Goal: Navigation & Orientation: Understand site structure

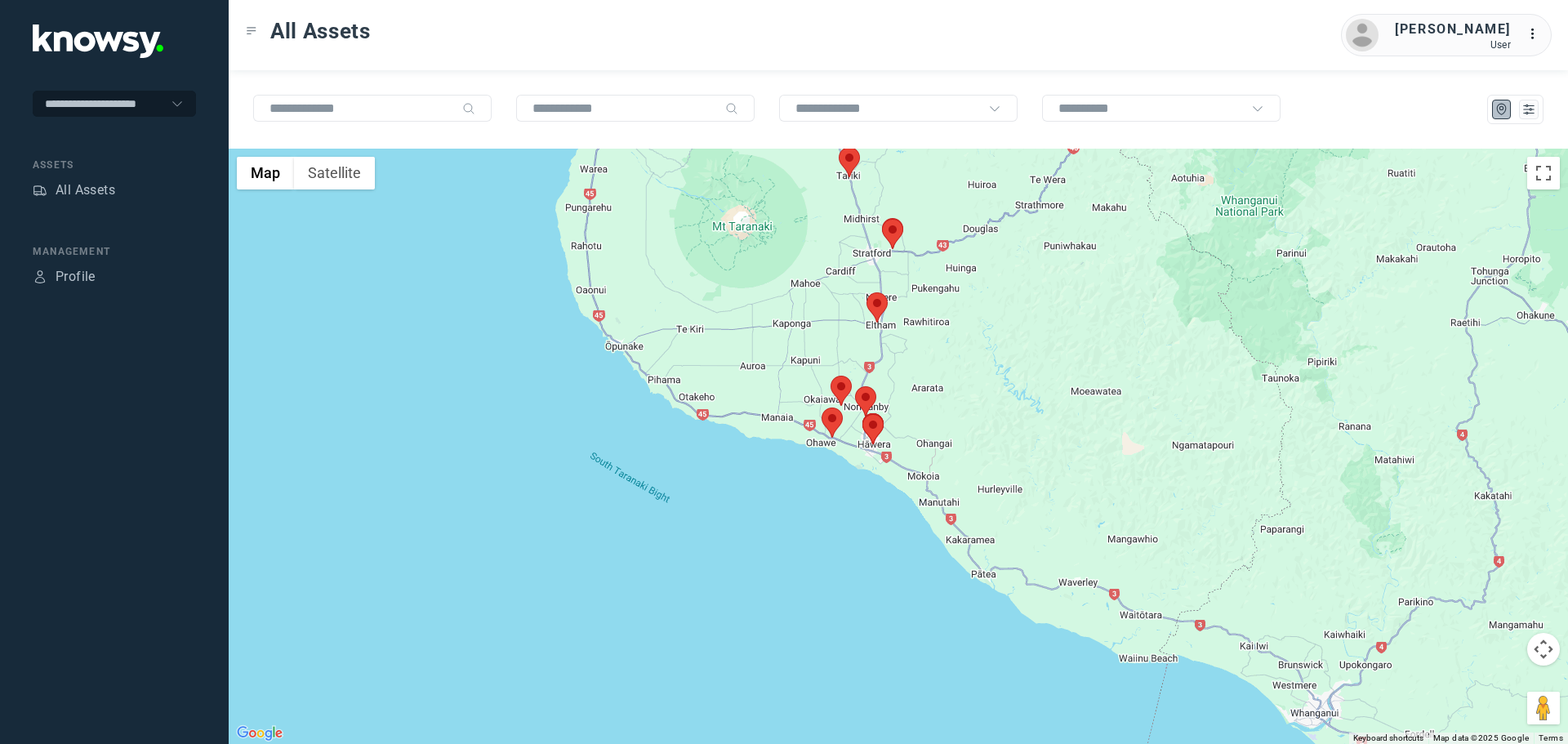
drag, startPoint x: 914, startPoint y: 246, endPoint x: 891, endPoint y: 323, distance: 80.4
click at [891, 323] on div at bounding box center [898, 446] width 1340 height 596
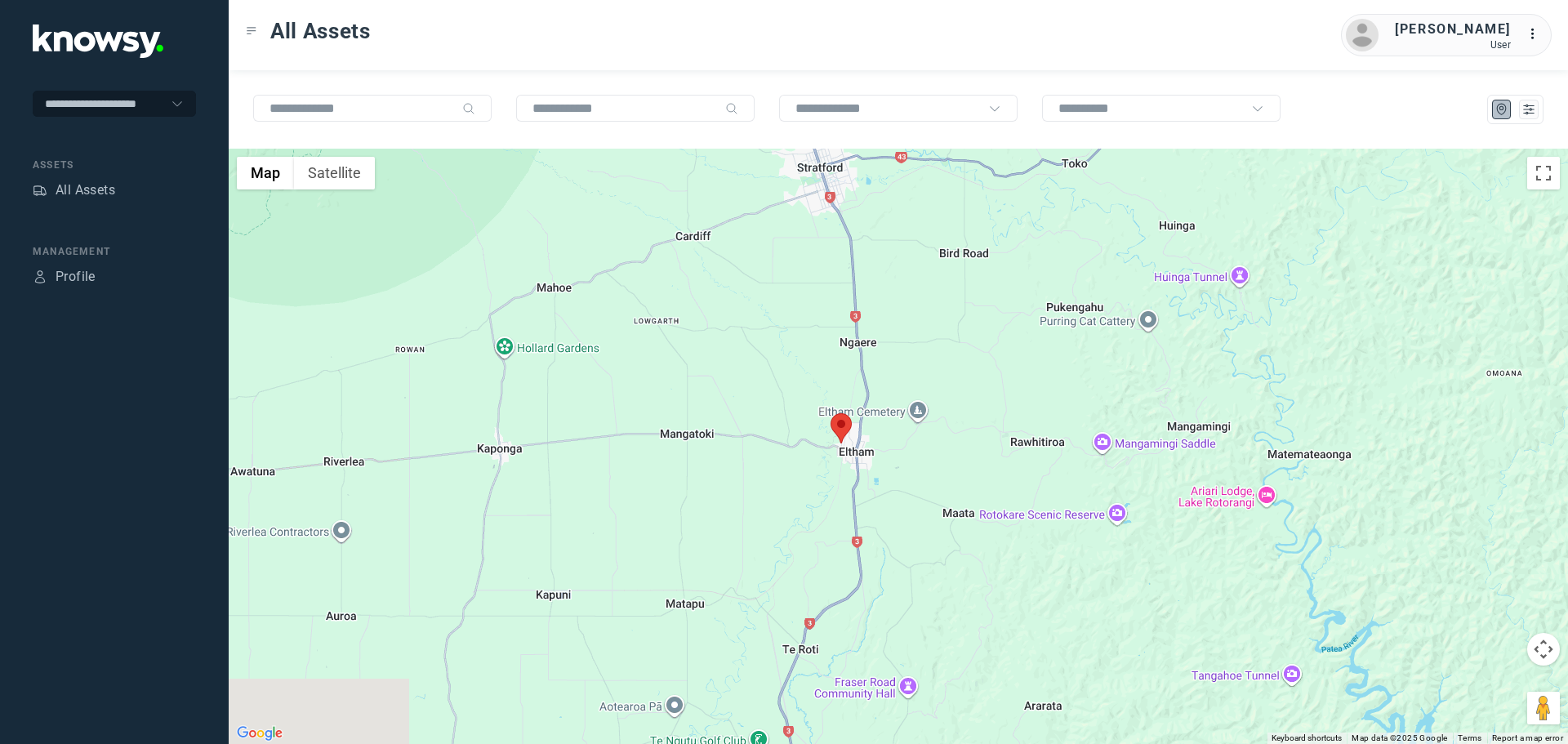
drag, startPoint x: 901, startPoint y: 623, endPoint x: 912, endPoint y: 411, distance: 212.3
click at [912, 417] on div at bounding box center [898, 446] width 1340 height 596
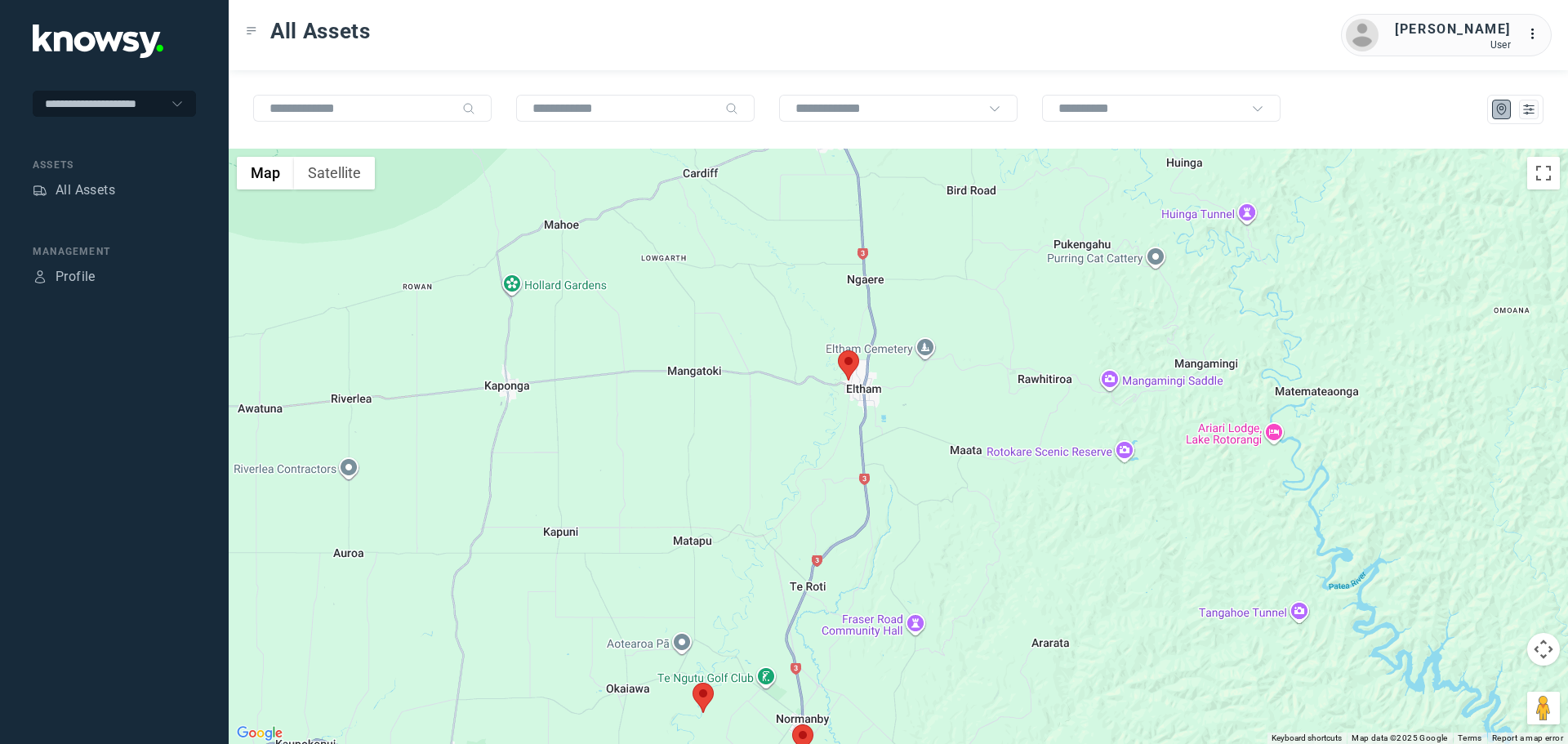
drag, startPoint x: 849, startPoint y: 576, endPoint x: 870, endPoint y: 329, distance: 247.9
click at [866, 346] on div at bounding box center [898, 446] width 1340 height 596
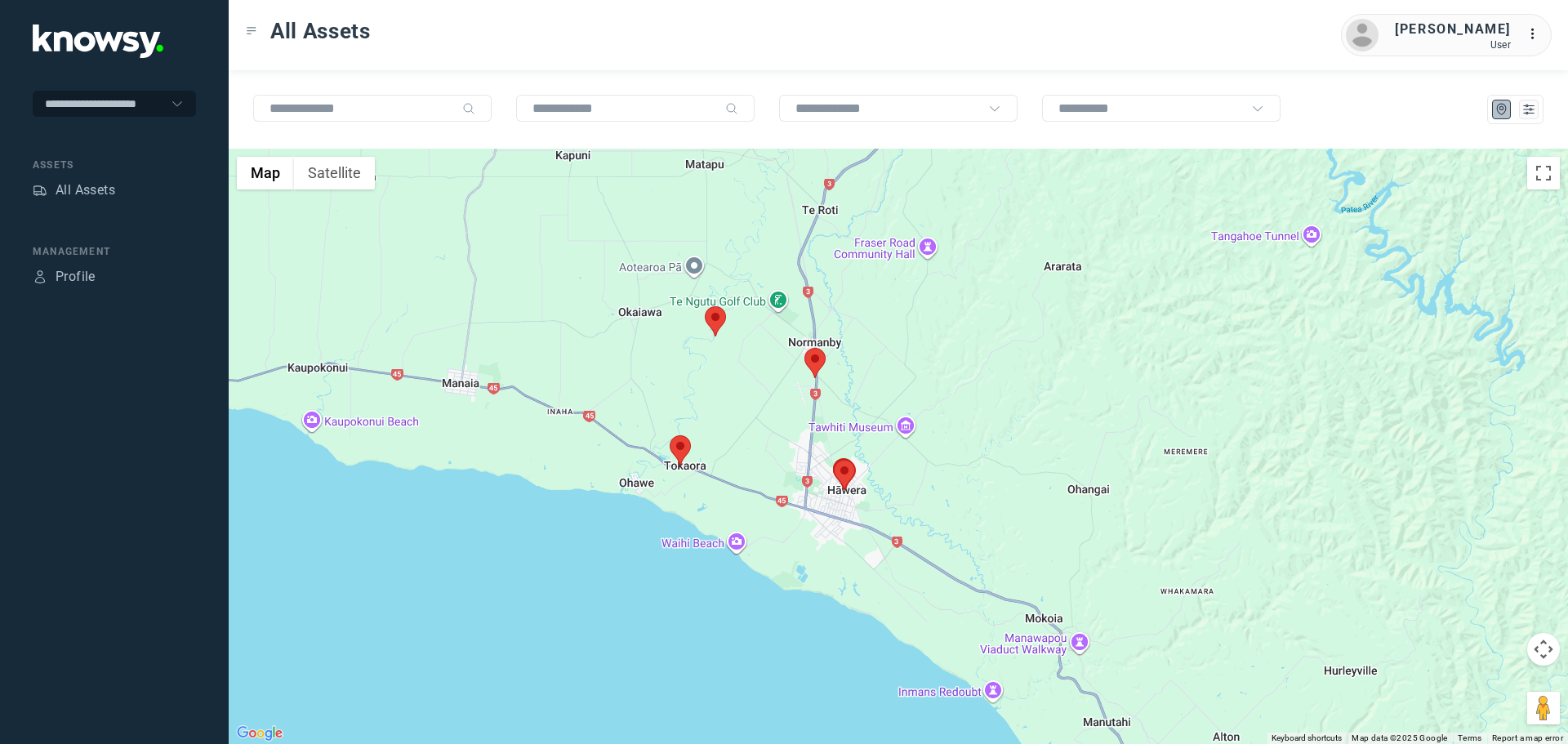
click at [670, 436] on area at bounding box center [670, 436] width 0 height 0
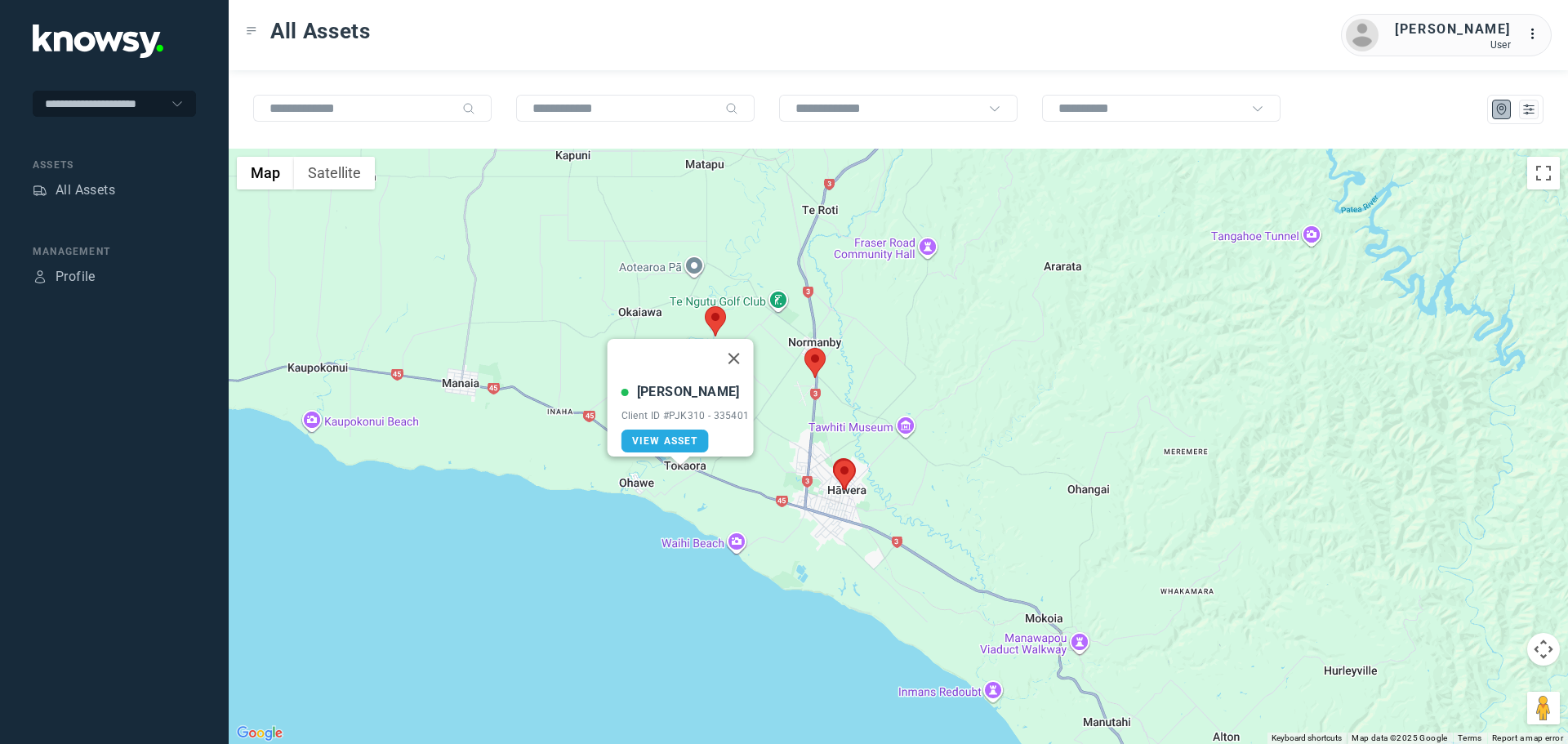
drag, startPoint x: 741, startPoint y: 349, endPoint x: 753, endPoint y: 351, distance: 12.2
click at [742, 349] on button "Close" at bounding box center [734, 359] width 40 height 40
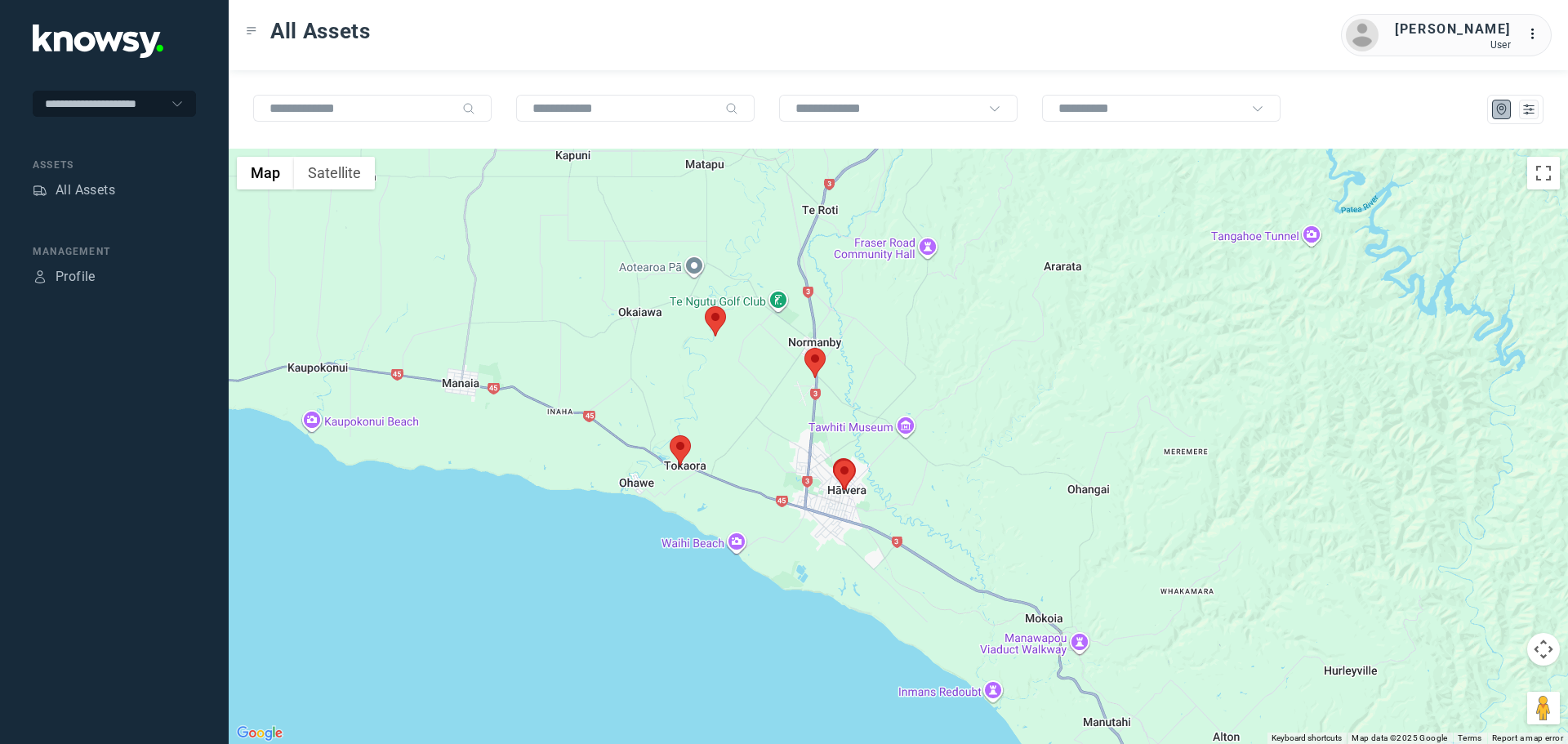
click at [804, 348] on area at bounding box center [804, 348] width 0 height 0
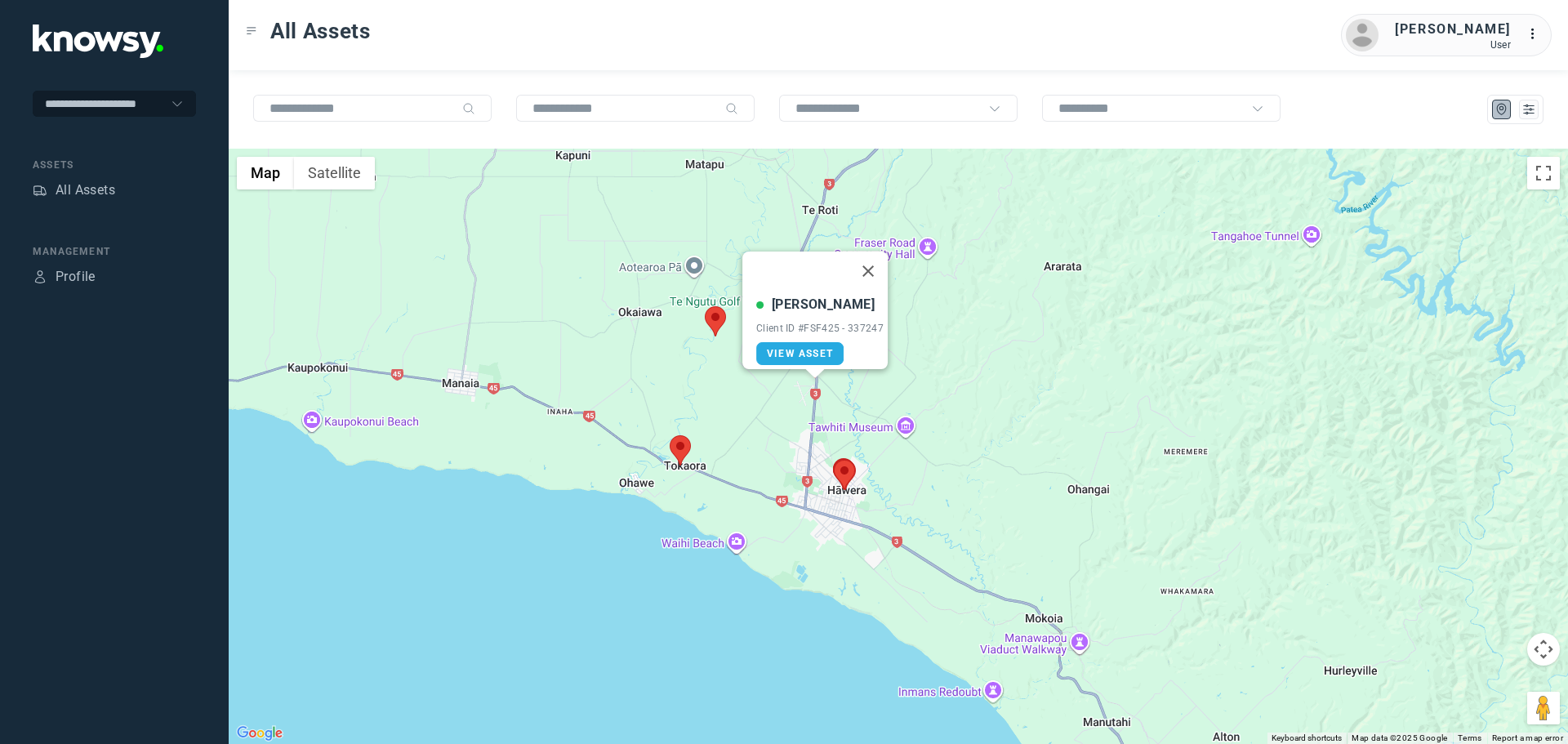
drag, startPoint x: 874, startPoint y: 263, endPoint x: 867, endPoint y: 267, distance: 8.1
click at [869, 261] on button "Close" at bounding box center [869, 271] width 40 height 40
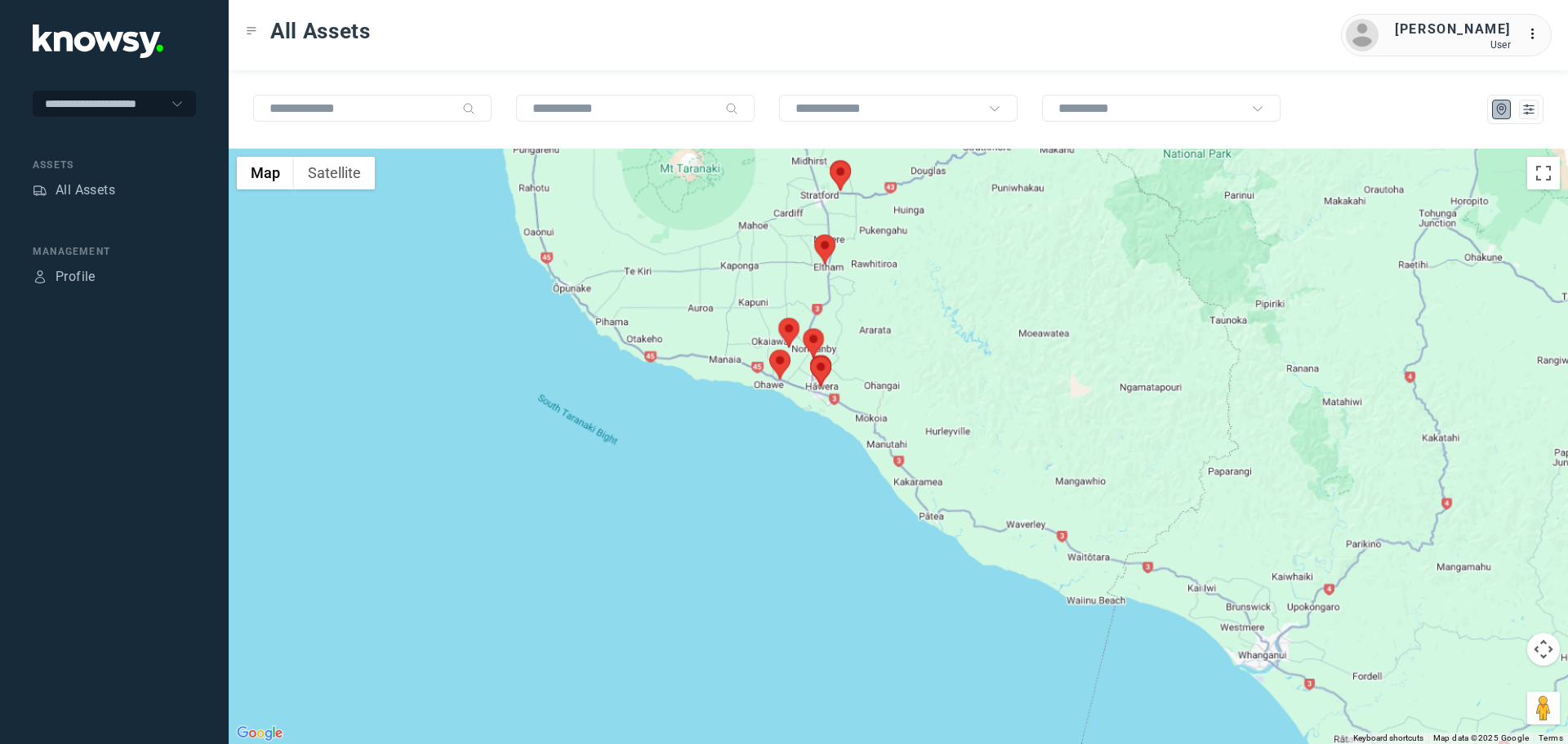
drag, startPoint x: 854, startPoint y: 249, endPoint x: 798, endPoint y: 459, distance: 217.3
click at [798, 459] on div "To navigate, press the arrow keys." at bounding box center [898, 446] width 1340 height 596
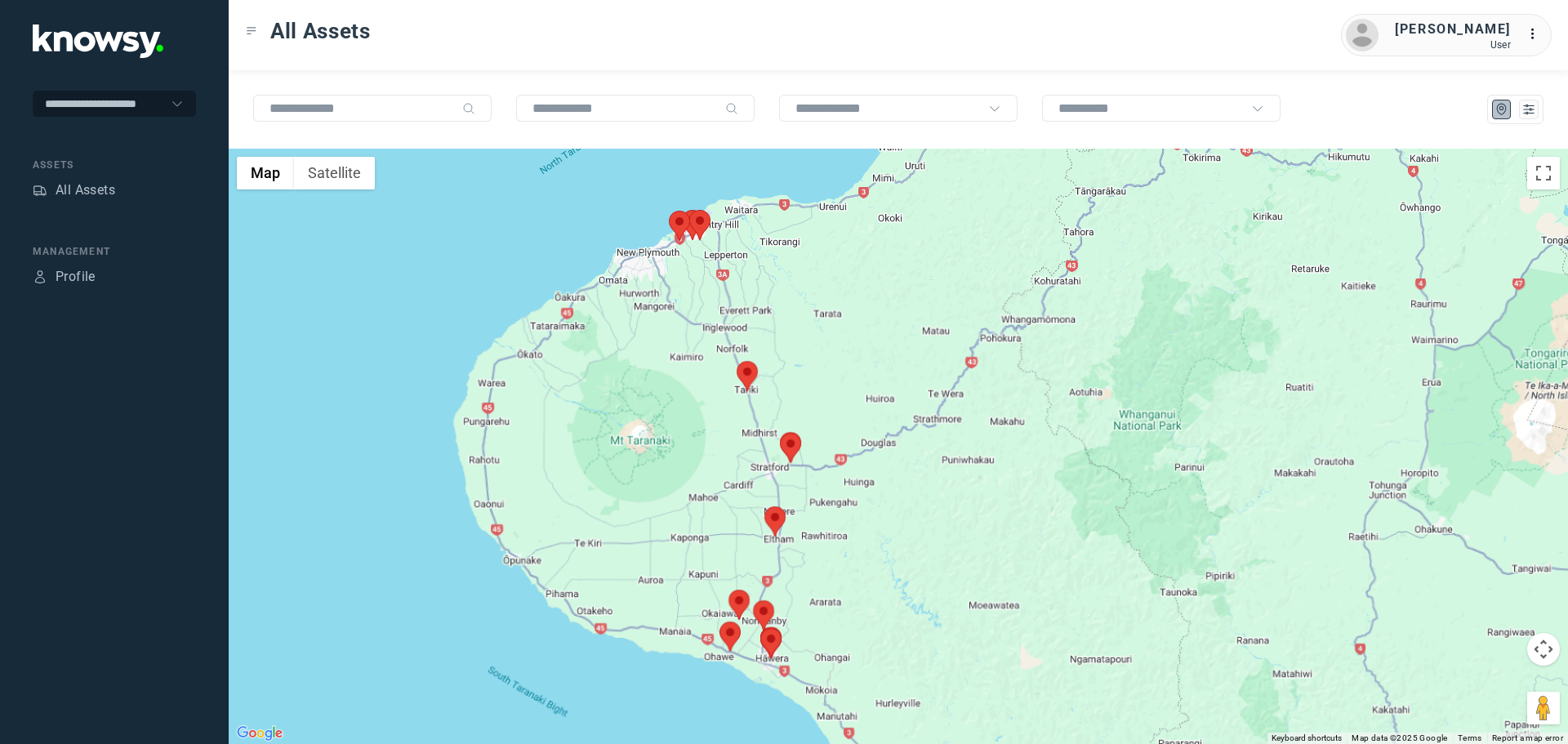
drag, startPoint x: 764, startPoint y: 408, endPoint x: 764, endPoint y: 431, distance: 23.0
click at [764, 431] on div at bounding box center [898, 446] width 1340 height 596
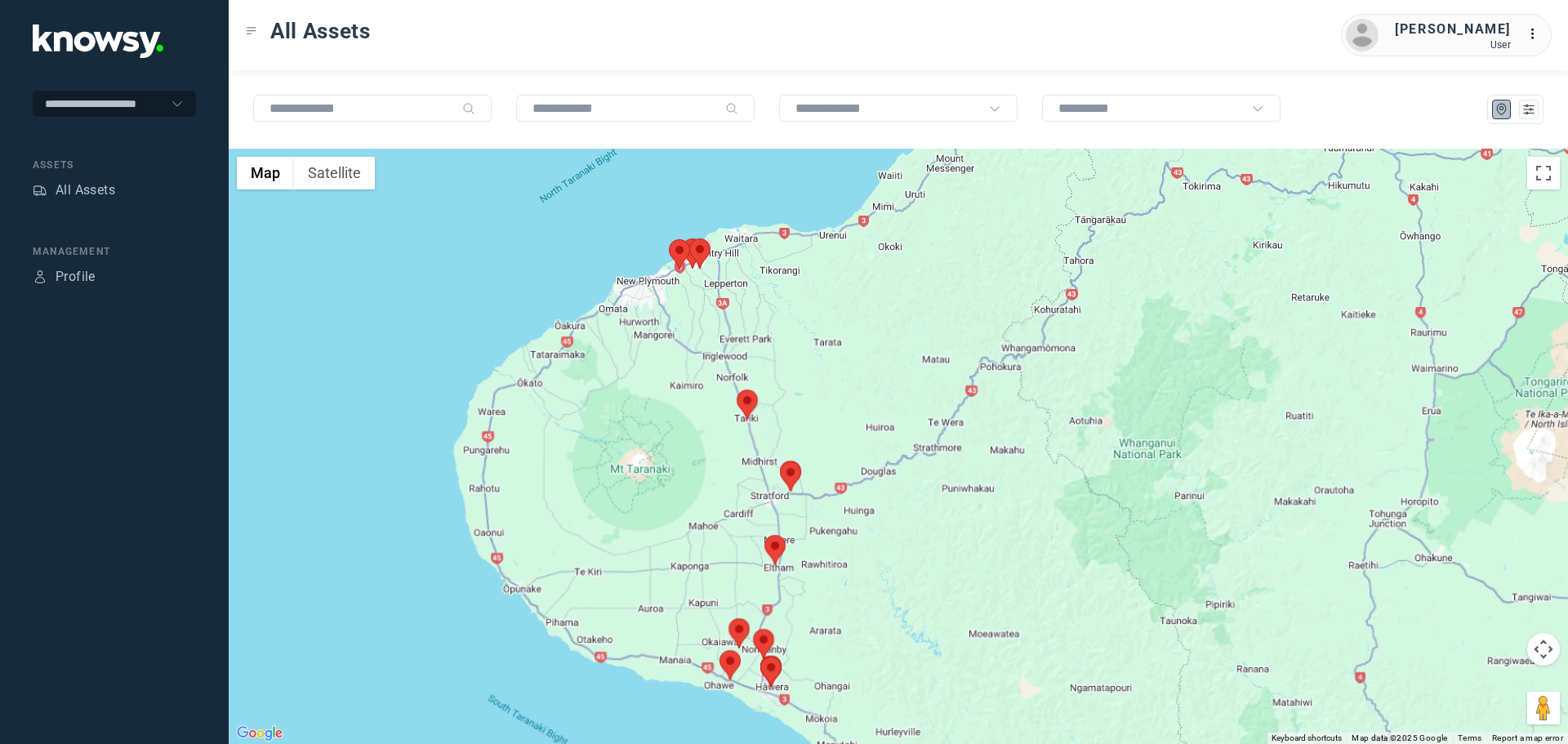
click at [737, 389] on area at bounding box center [737, 389] width 0 height 0
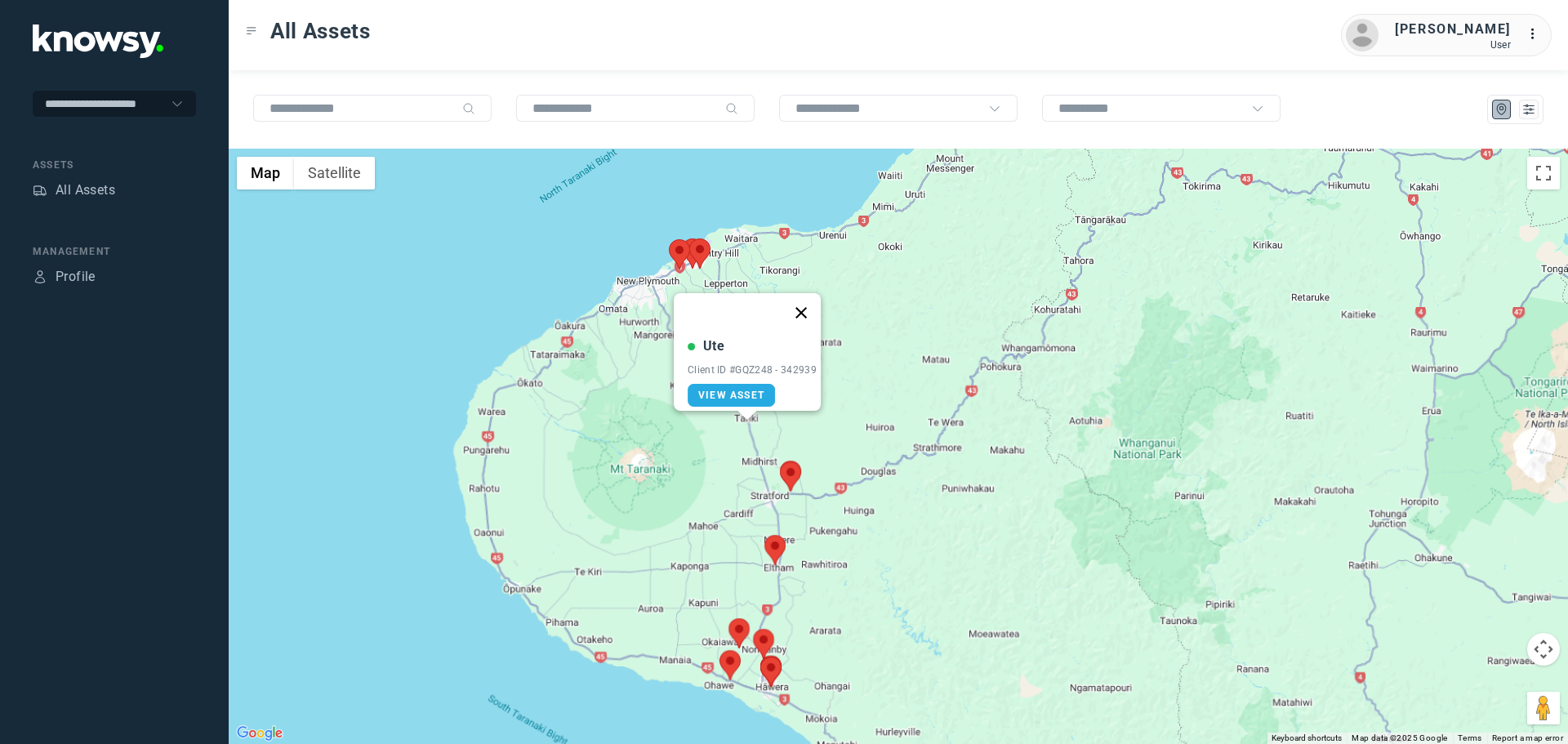
drag, startPoint x: 810, startPoint y: 296, endPoint x: 789, endPoint y: 298, distance: 21.1
click at [808, 296] on button "Close" at bounding box center [802, 313] width 40 height 40
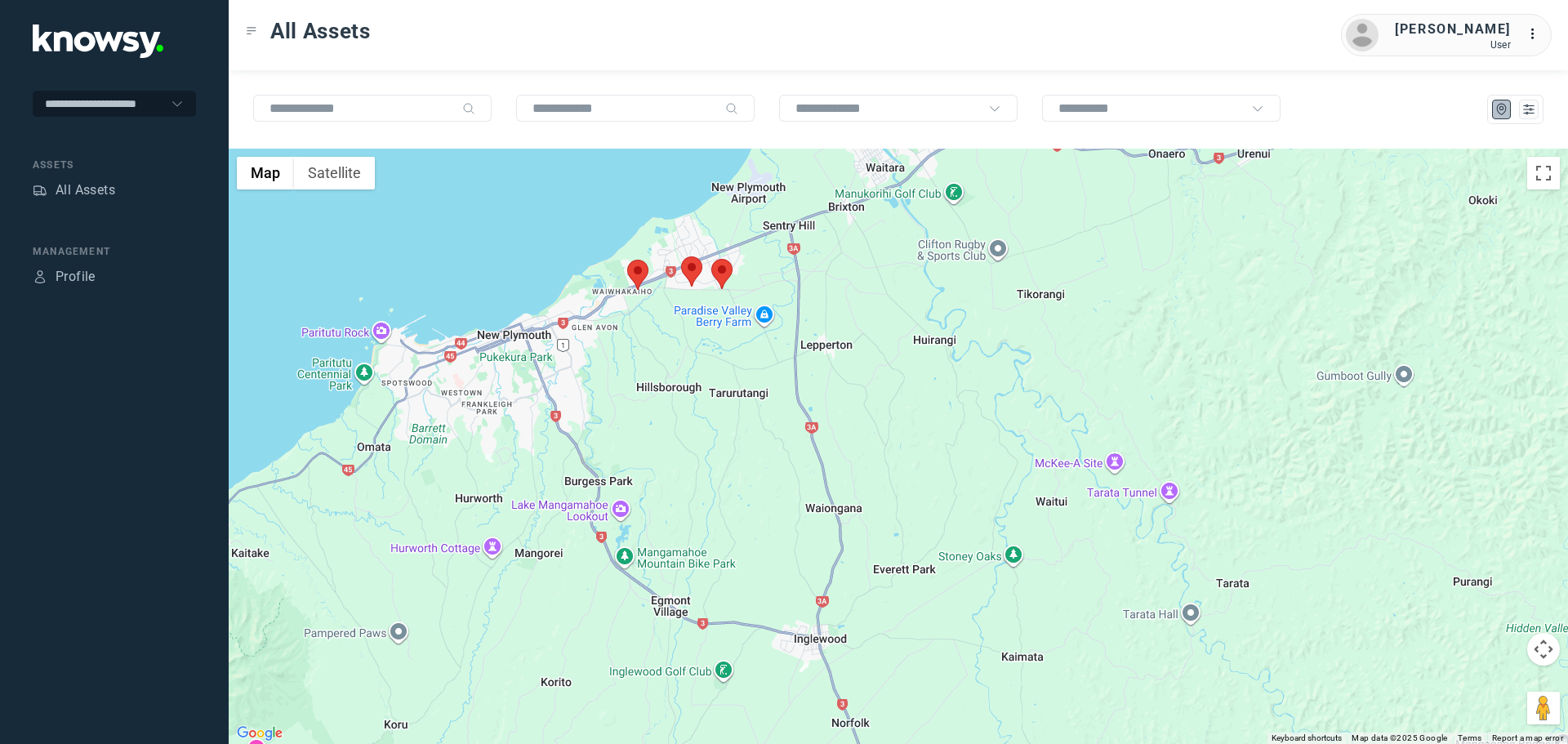
click at [681, 257] on area at bounding box center [681, 257] width 0 height 0
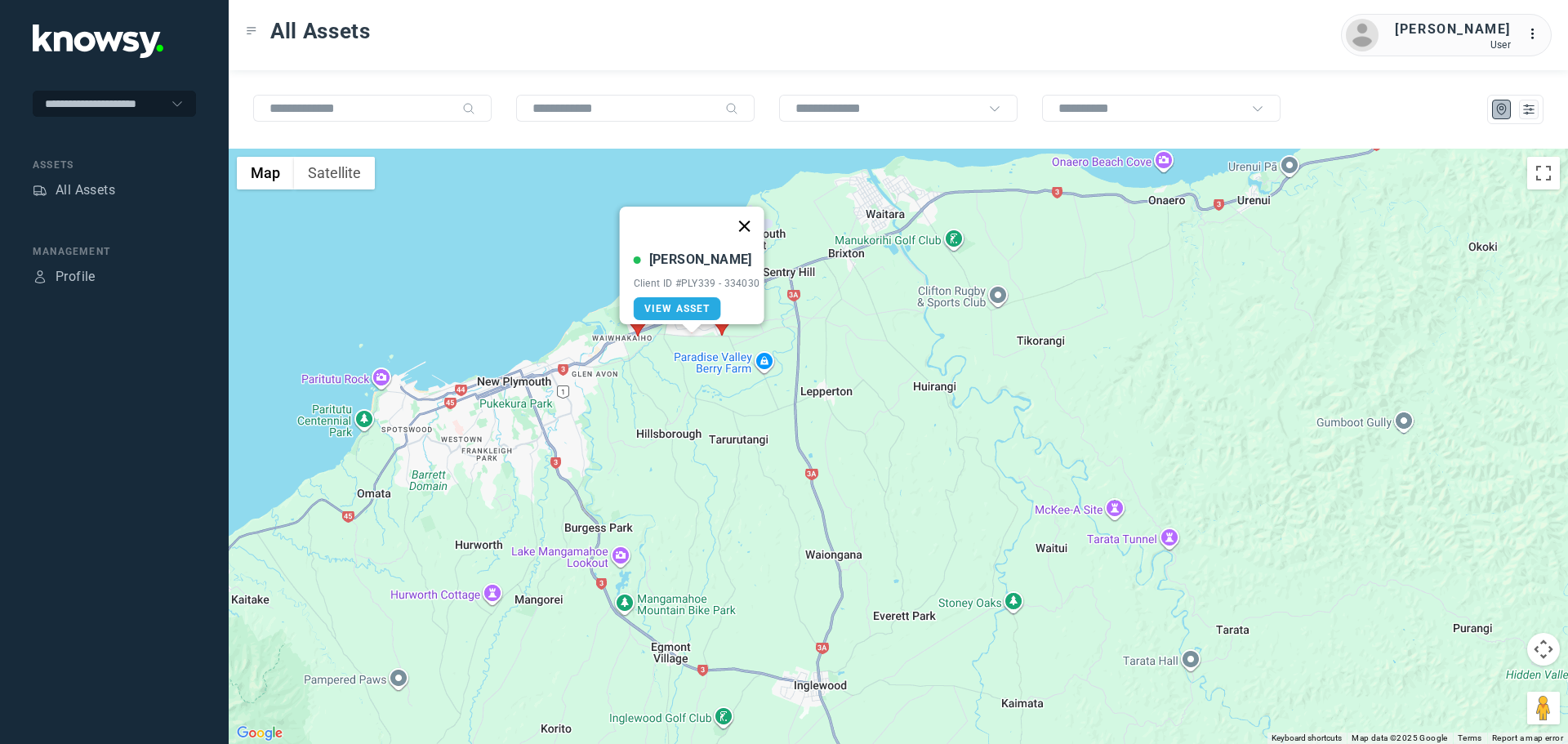
click at [756, 212] on button "Close" at bounding box center [744, 227] width 40 height 40
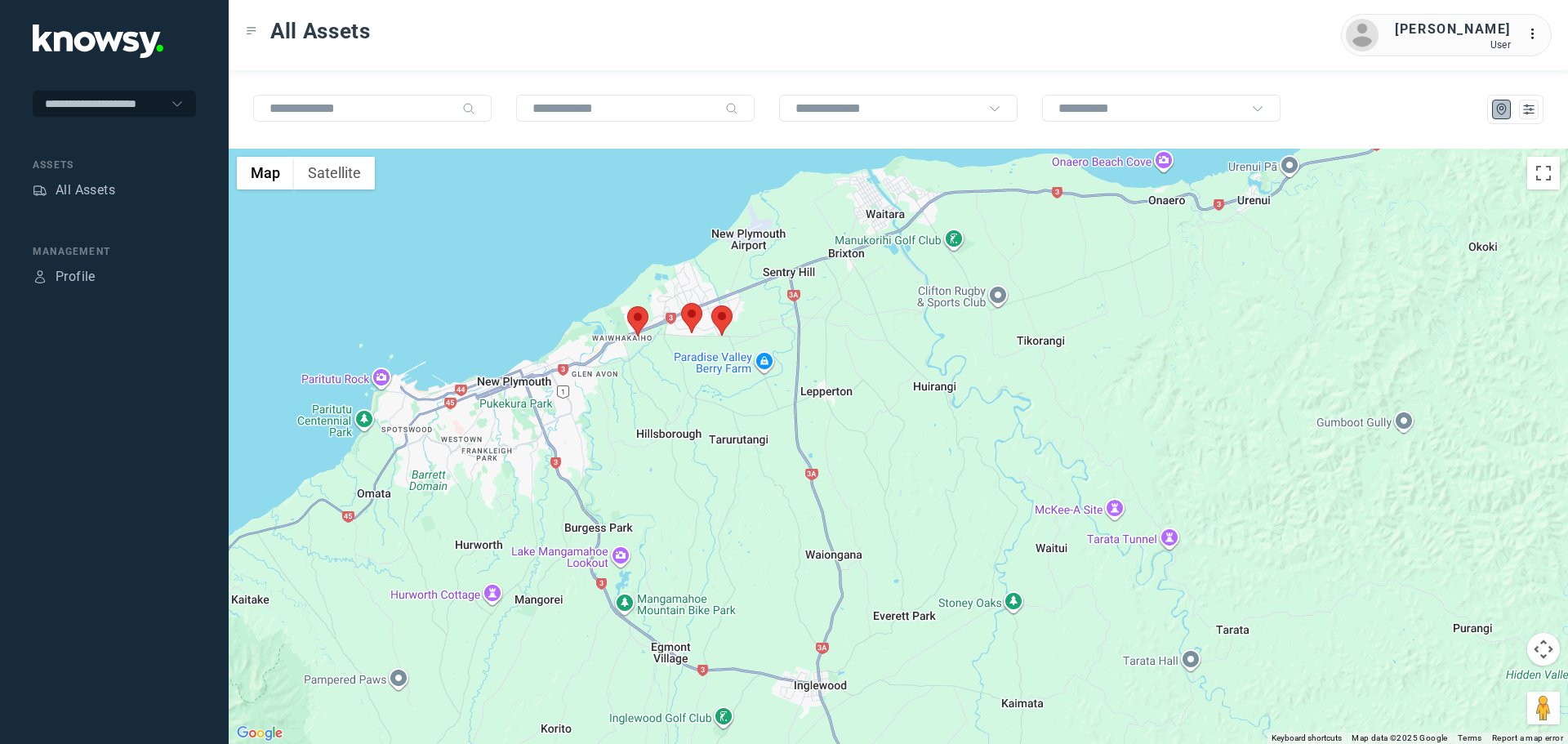
click at [712, 305] on area at bounding box center [712, 305] width 0 height 0
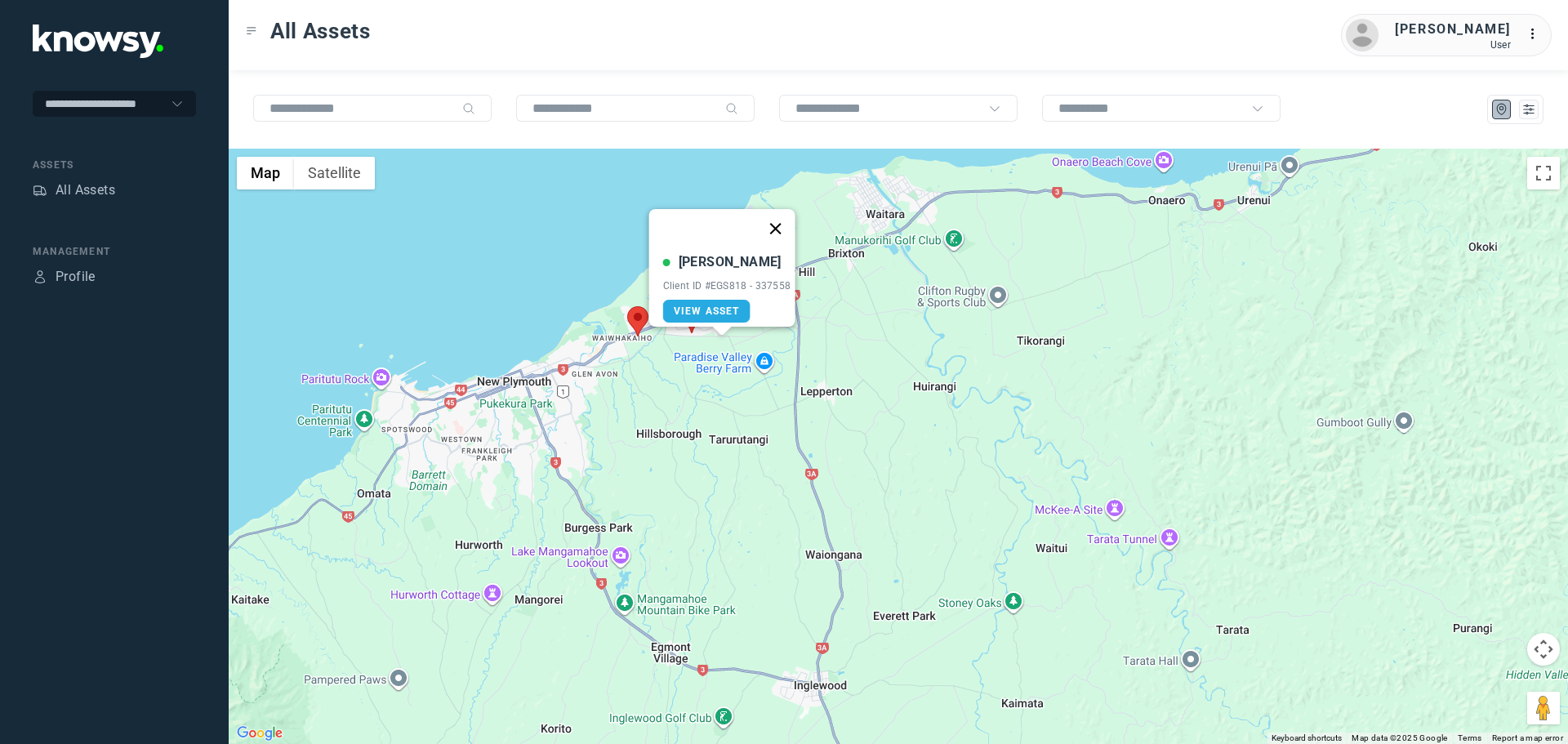
click at [779, 219] on button "Close" at bounding box center [775, 229] width 40 height 40
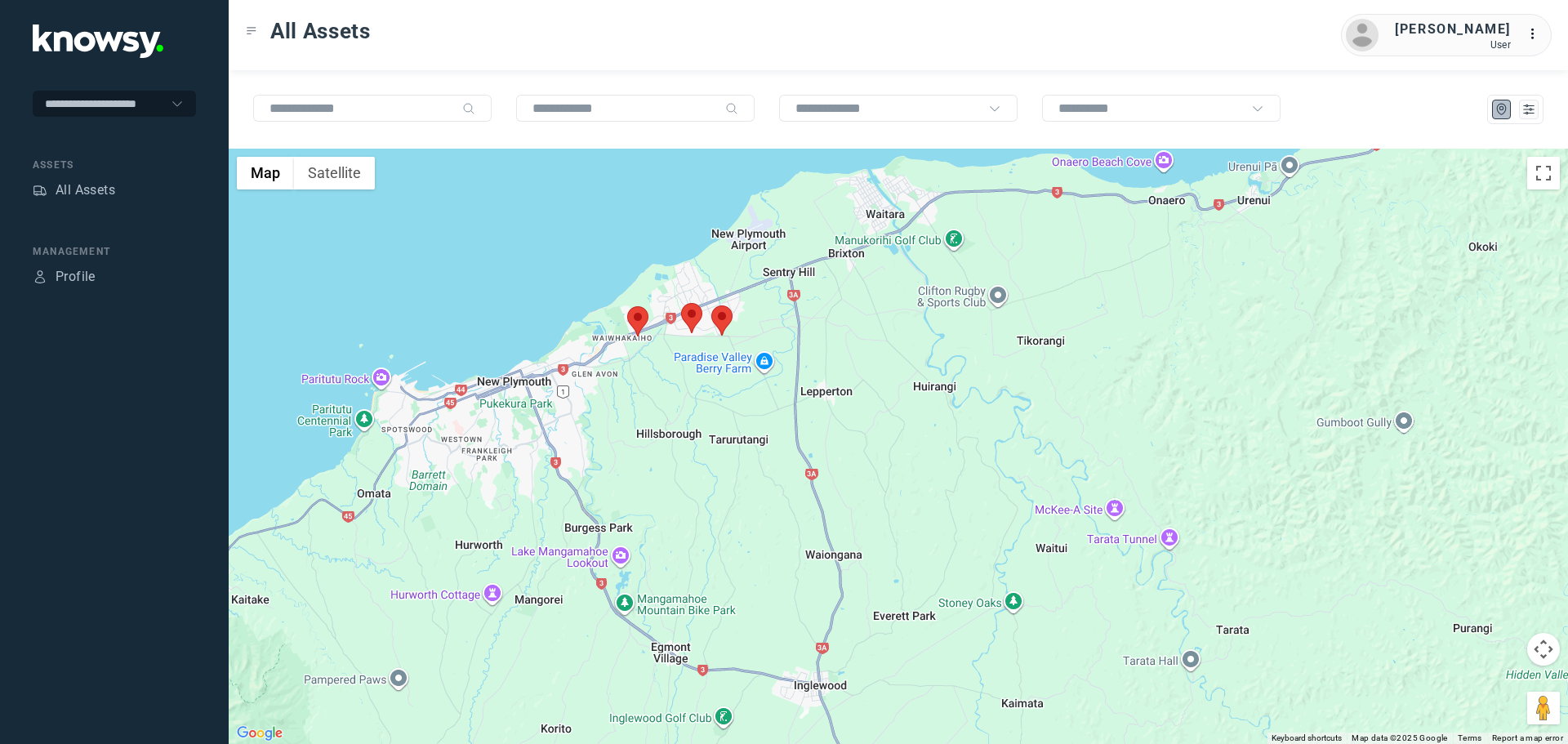
click at [628, 306] on area at bounding box center [628, 306] width 0 height 0
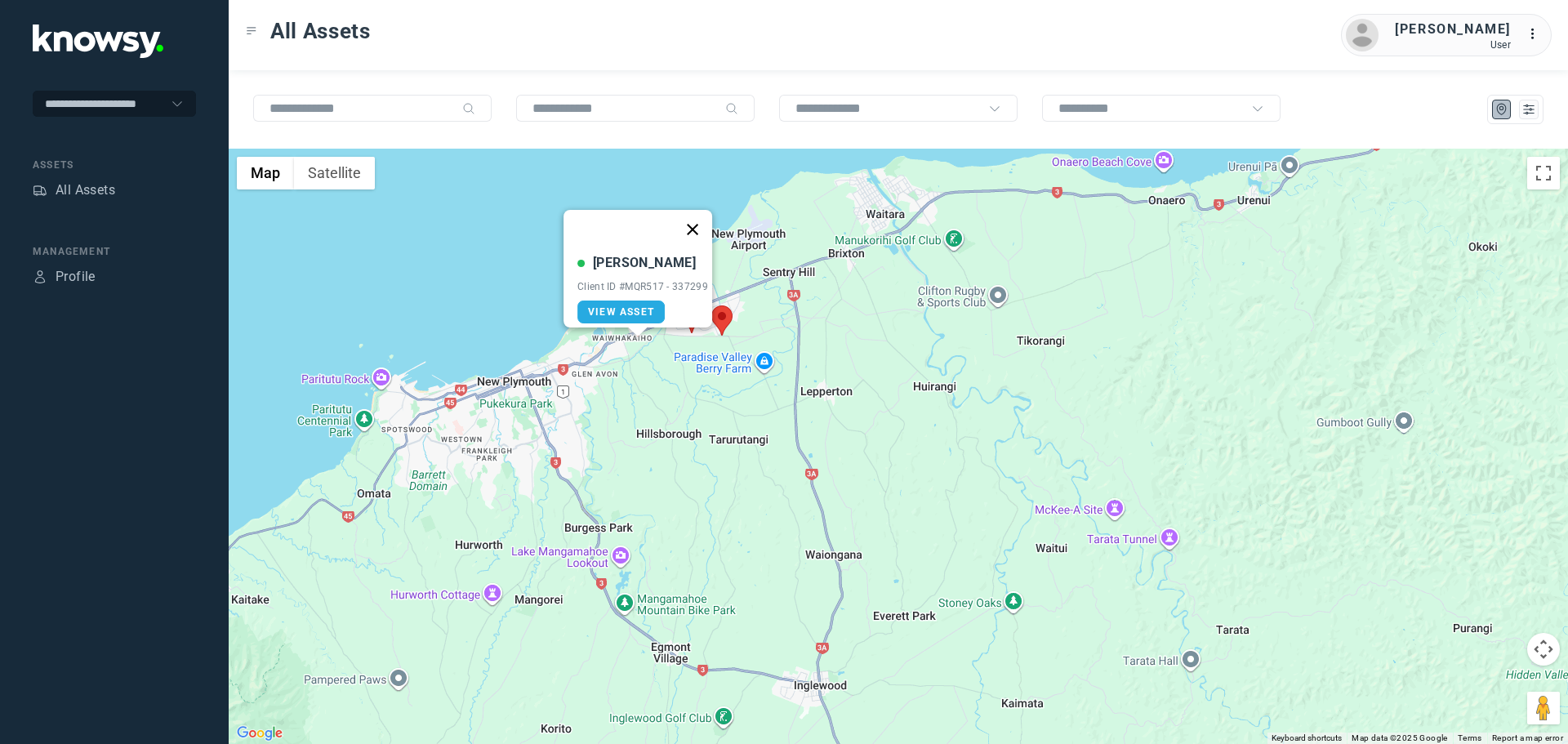
click at [701, 211] on button "Close" at bounding box center [693, 230] width 40 height 40
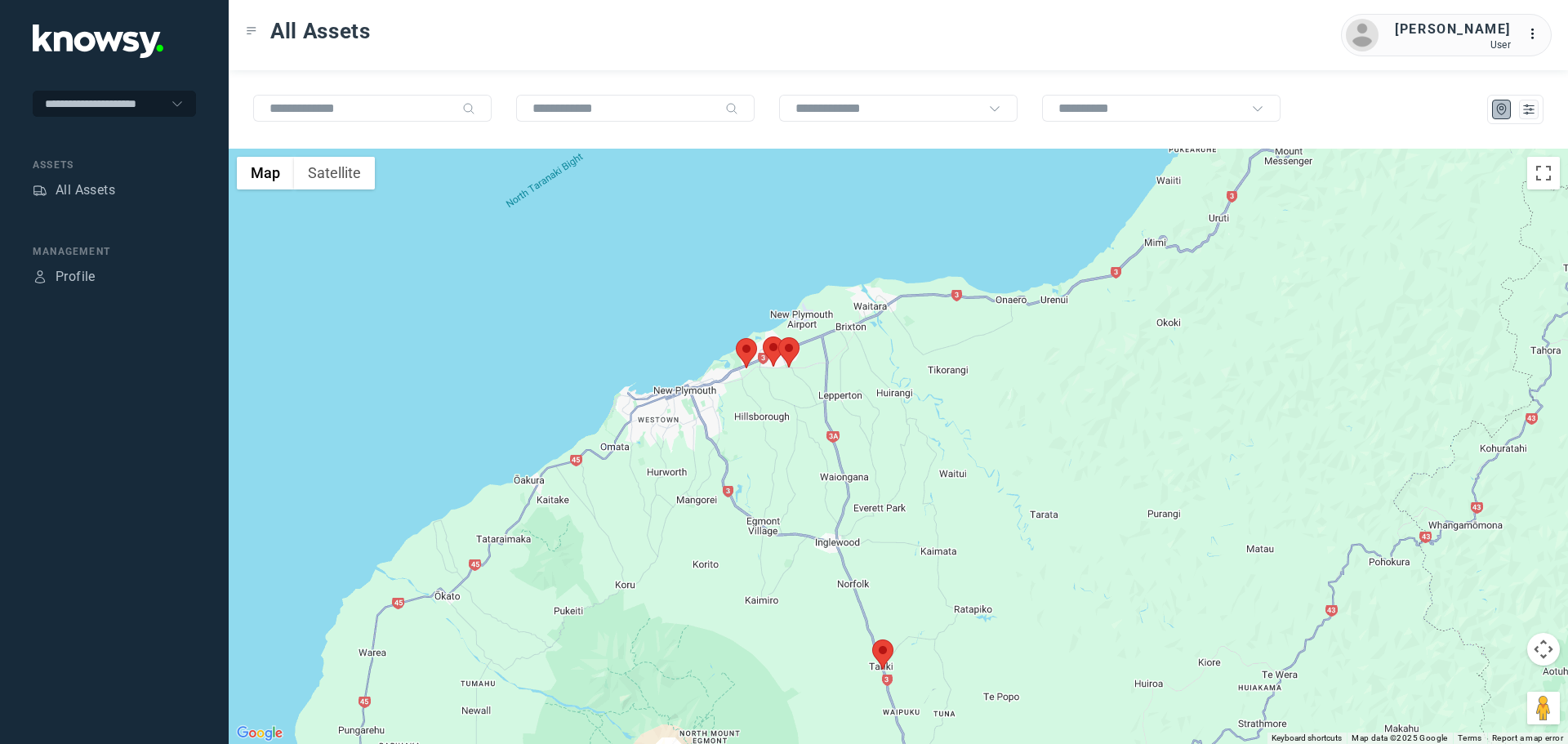
drag, startPoint x: 945, startPoint y: 590, endPoint x: 849, endPoint y: 313, distance: 293.2
click at [860, 340] on div "To navigate, press the arrow keys." at bounding box center [898, 446] width 1340 height 596
